Goal: Information Seeking & Learning: Learn about a topic

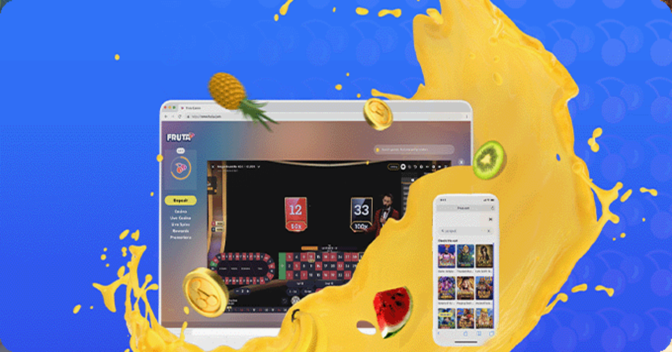
click at [42, 29] on span "Kirjaudu" at bounding box center [51, 26] width 18 height 5
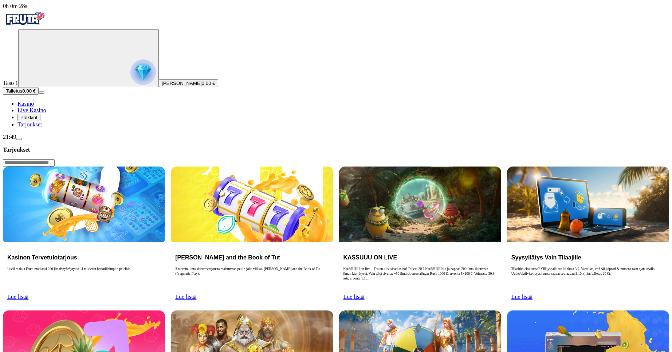
click at [38, 120] on span "Palkkiot" at bounding box center [28, 117] width 17 height 5
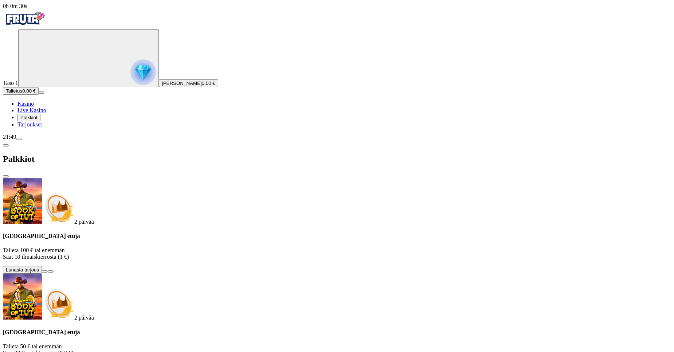
click at [6, 176] on span "close icon" at bounding box center [6, 176] width 0 height 0
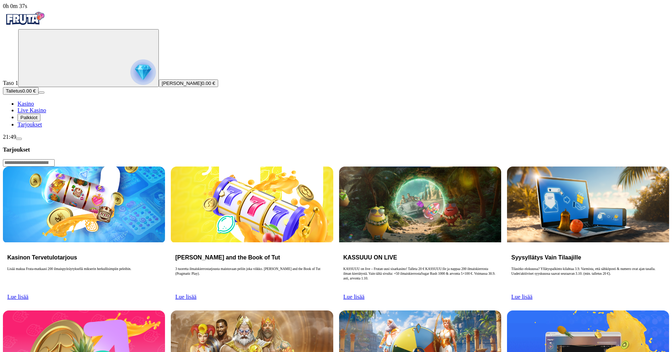
click at [365, 294] on link "Lue lisää" at bounding box center [354, 297] width 21 height 6
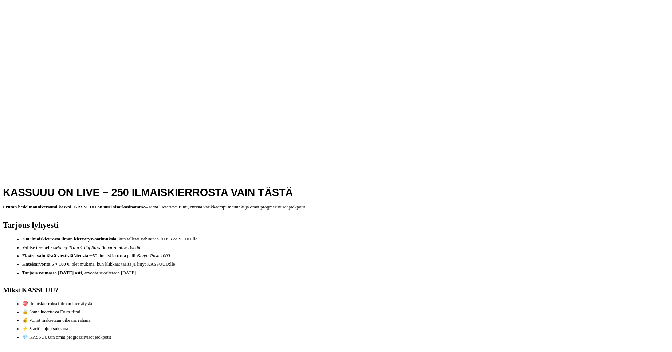
scroll to position [364, 0]
